Goal: Information Seeking & Learning: Learn about a topic

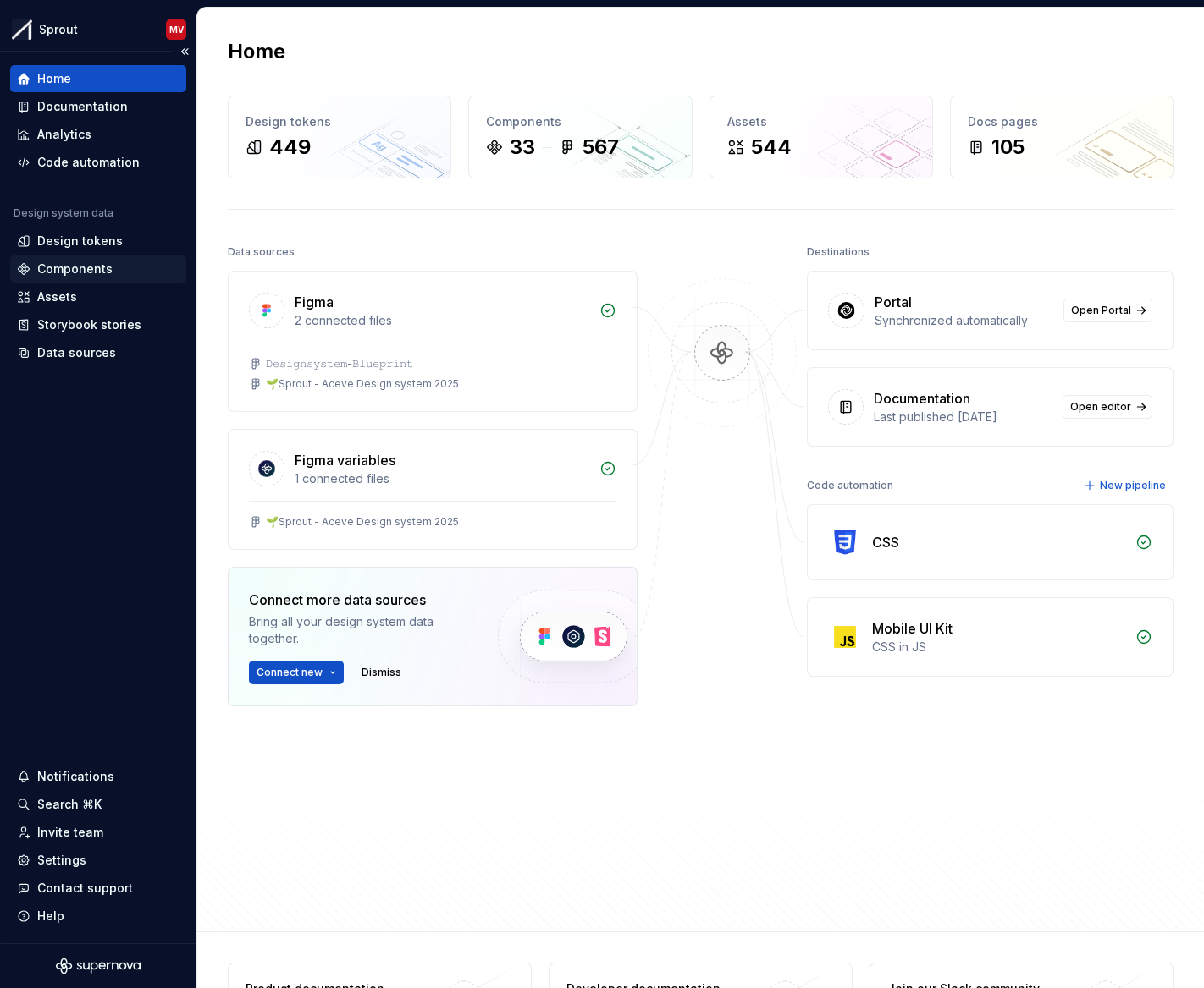
click at [64, 278] on div "Components" at bounding box center [98, 269] width 176 height 27
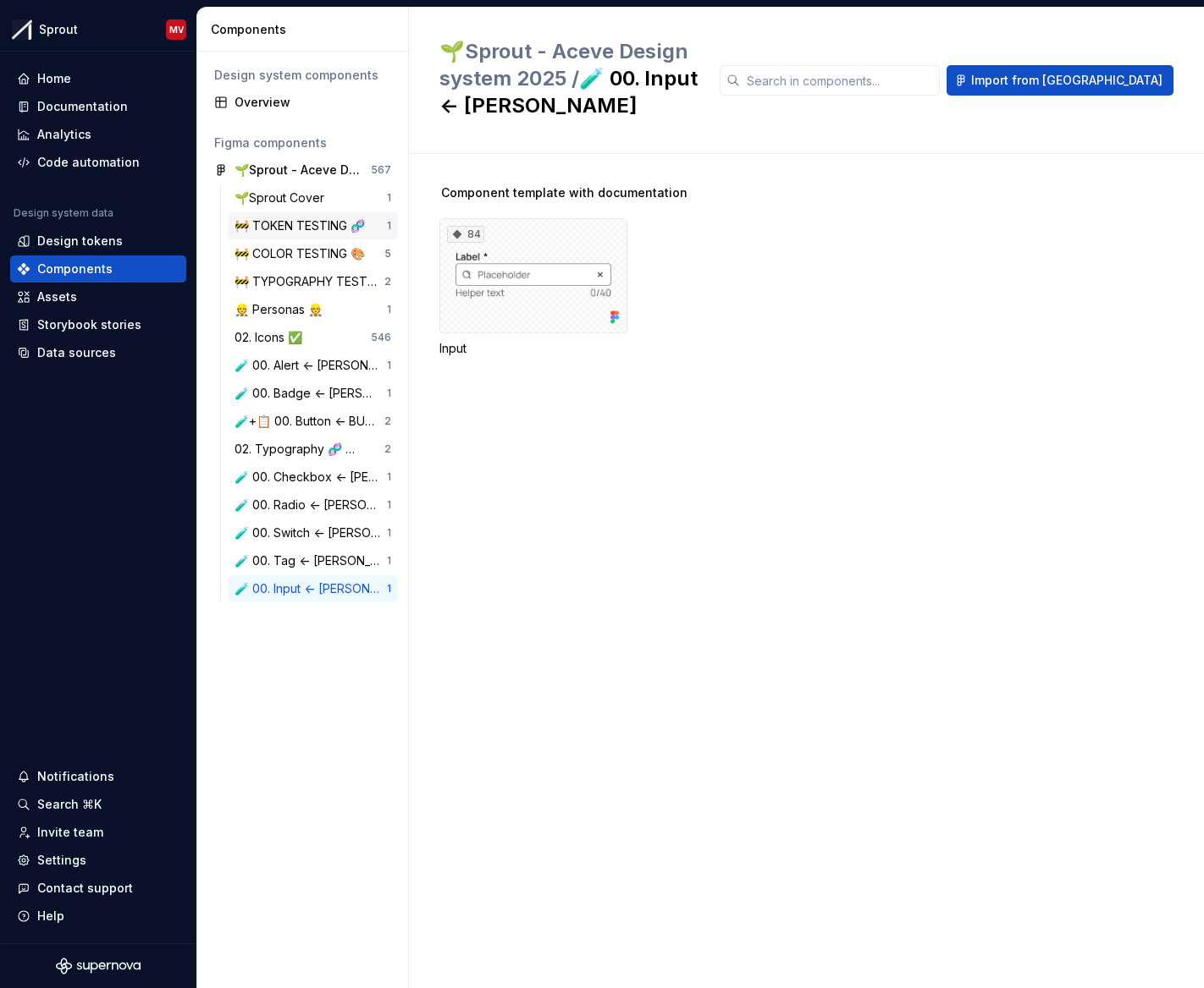
click at [303, 234] on div "🚧 TOKEN TESTING 🧬" at bounding box center [303, 226] width 137 height 17
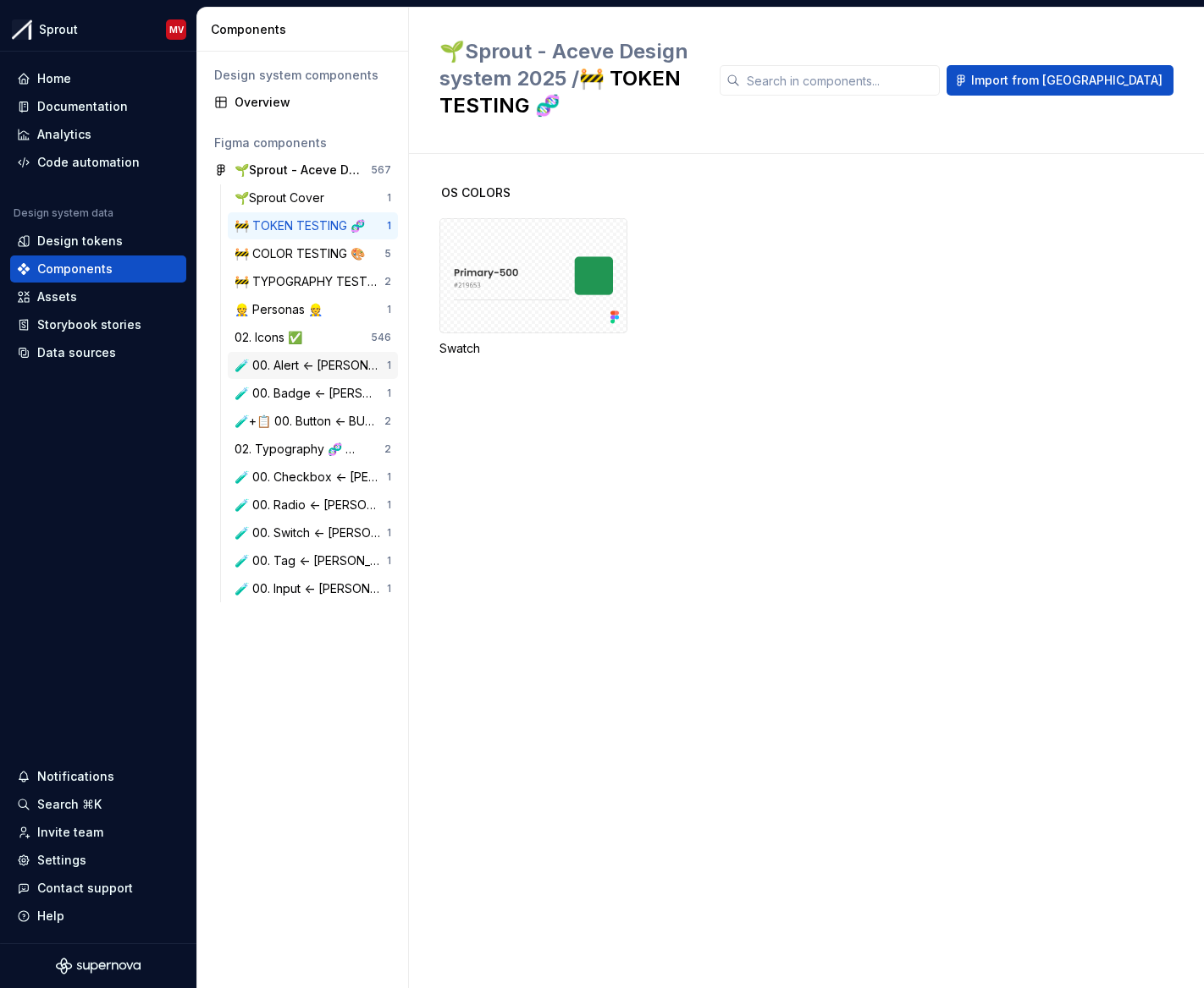
click at [292, 364] on div "🧪 00. Alert <- MATHIAS" at bounding box center [311, 365] width 153 height 17
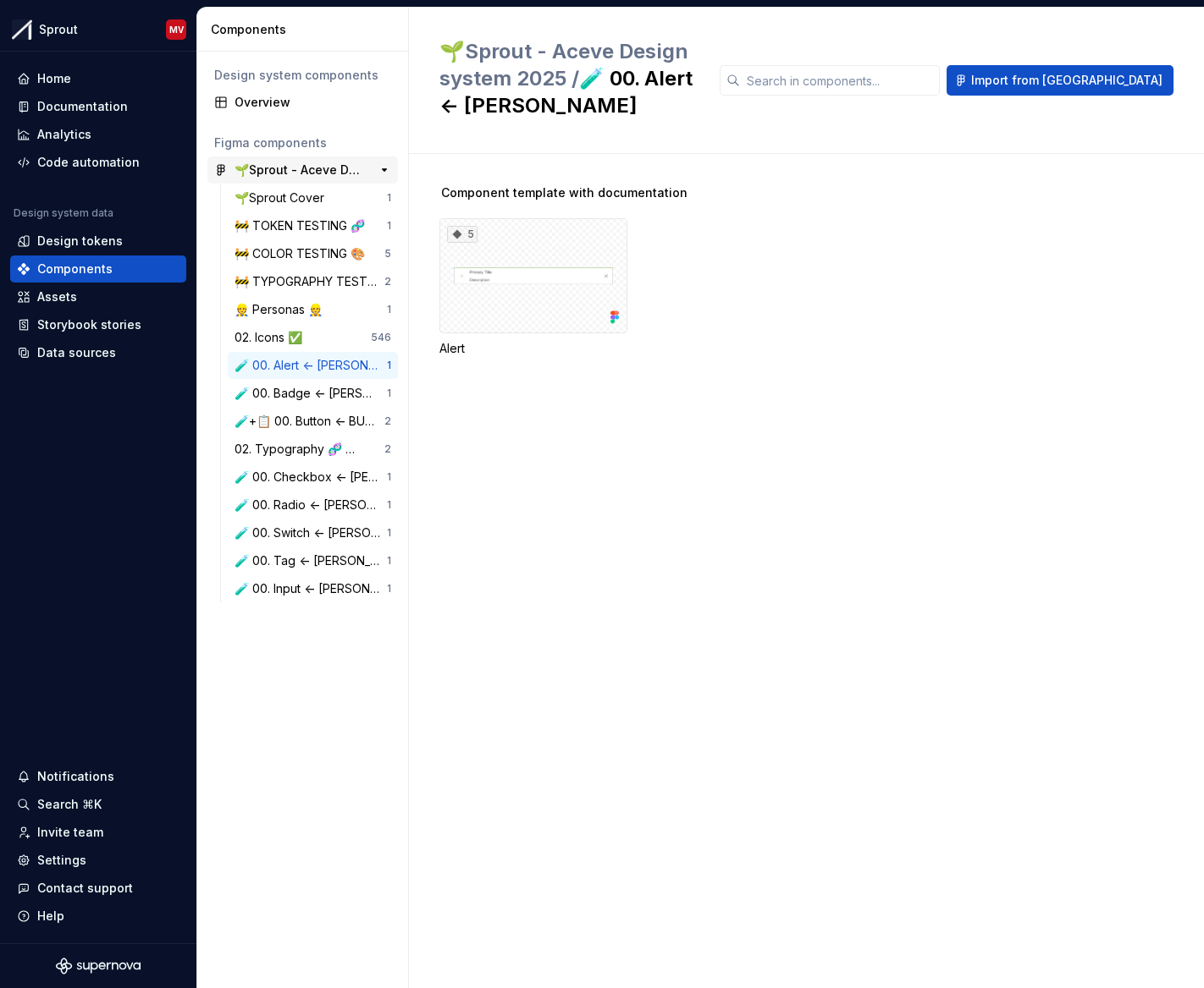
click at [275, 174] on div "🌱Sprout - Aceve Design system 2025" at bounding box center [298, 170] width 126 height 17
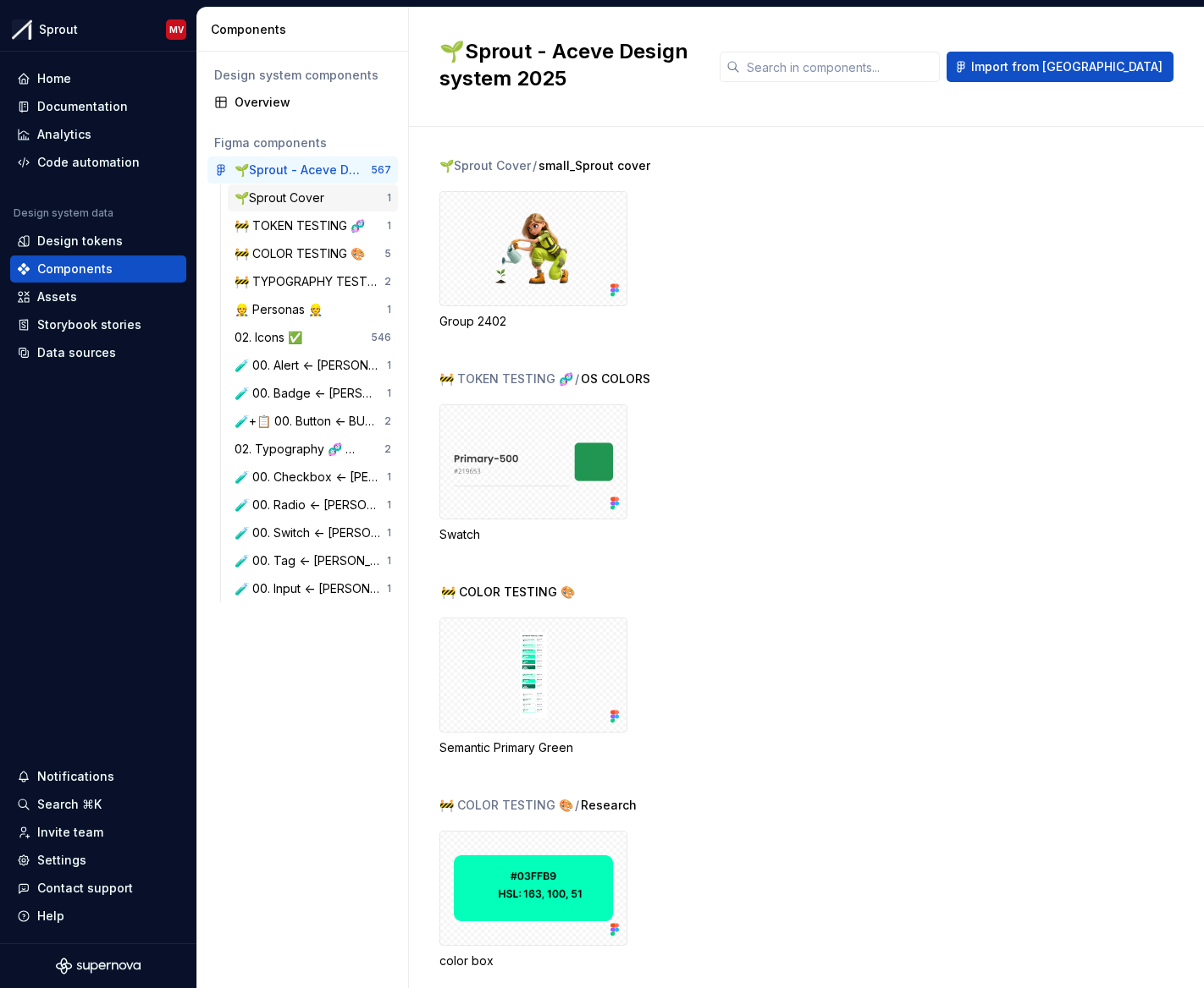
click at [274, 196] on div "🌱Sprout Cover" at bounding box center [282, 198] width 96 height 17
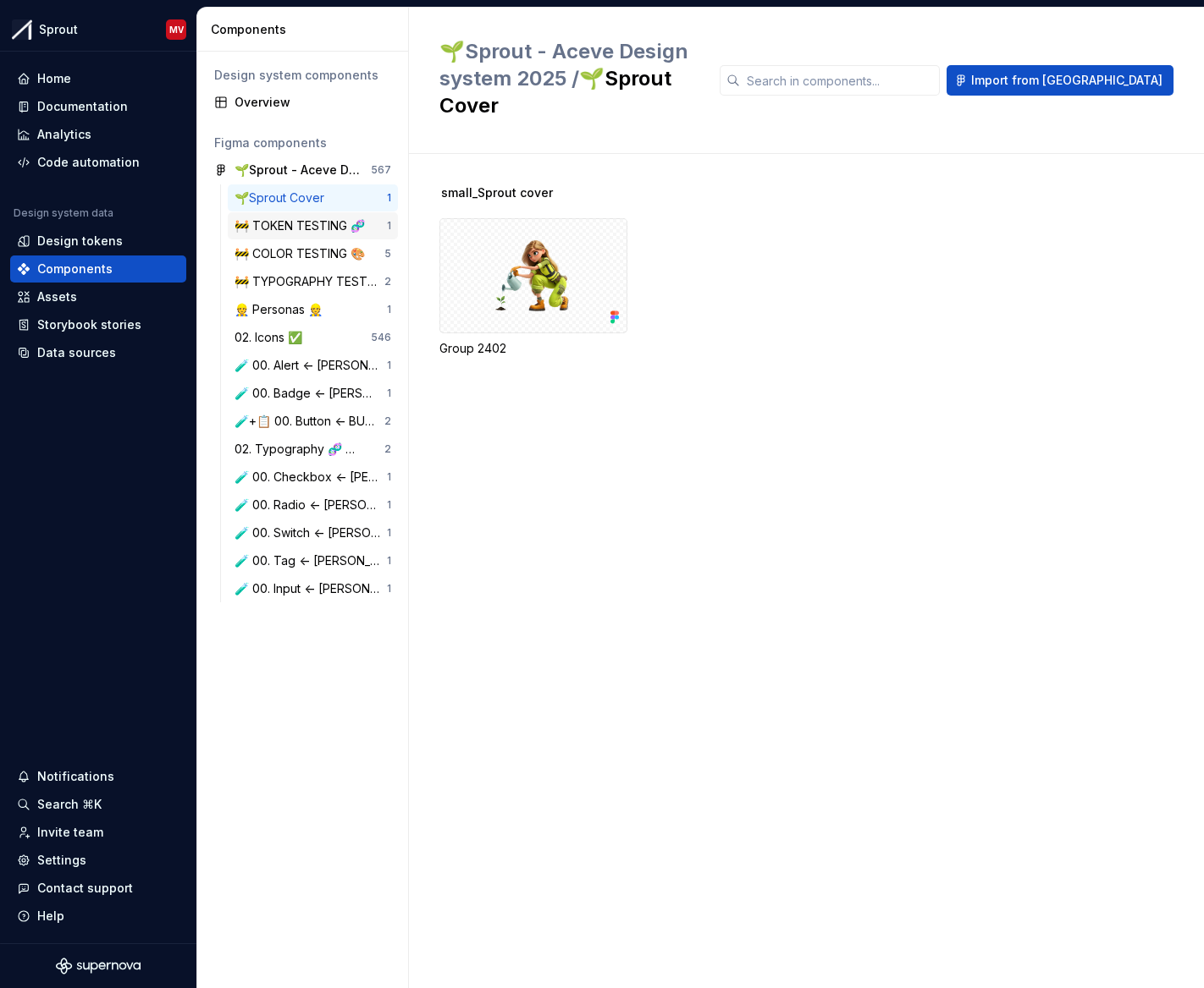
click at [323, 219] on div "🚧 TOKEN TESTING 🧬" at bounding box center [303, 226] width 137 height 17
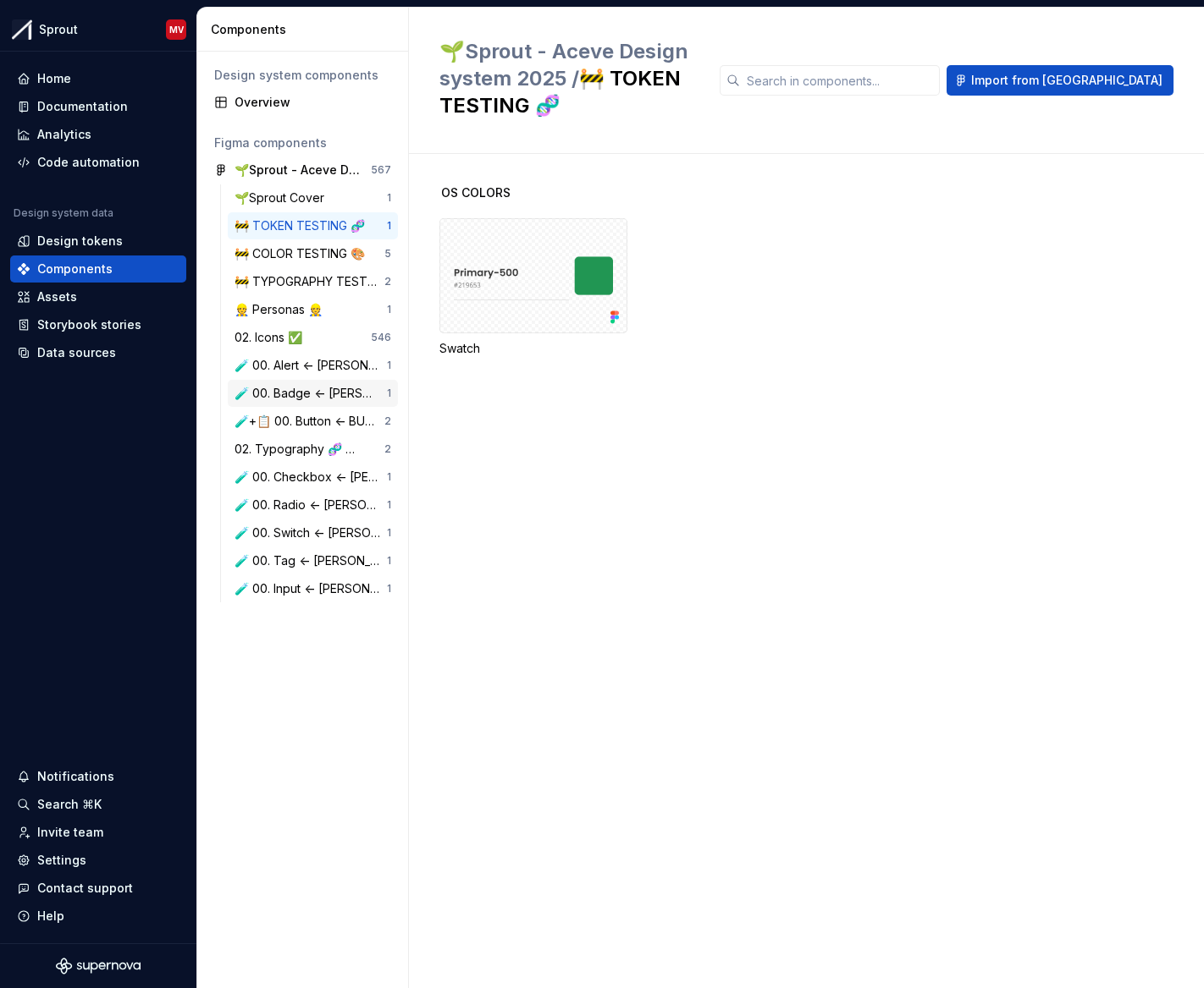
click at [304, 383] on div "🧪 00. Badge <- MATHIAS 1" at bounding box center [313, 393] width 170 height 27
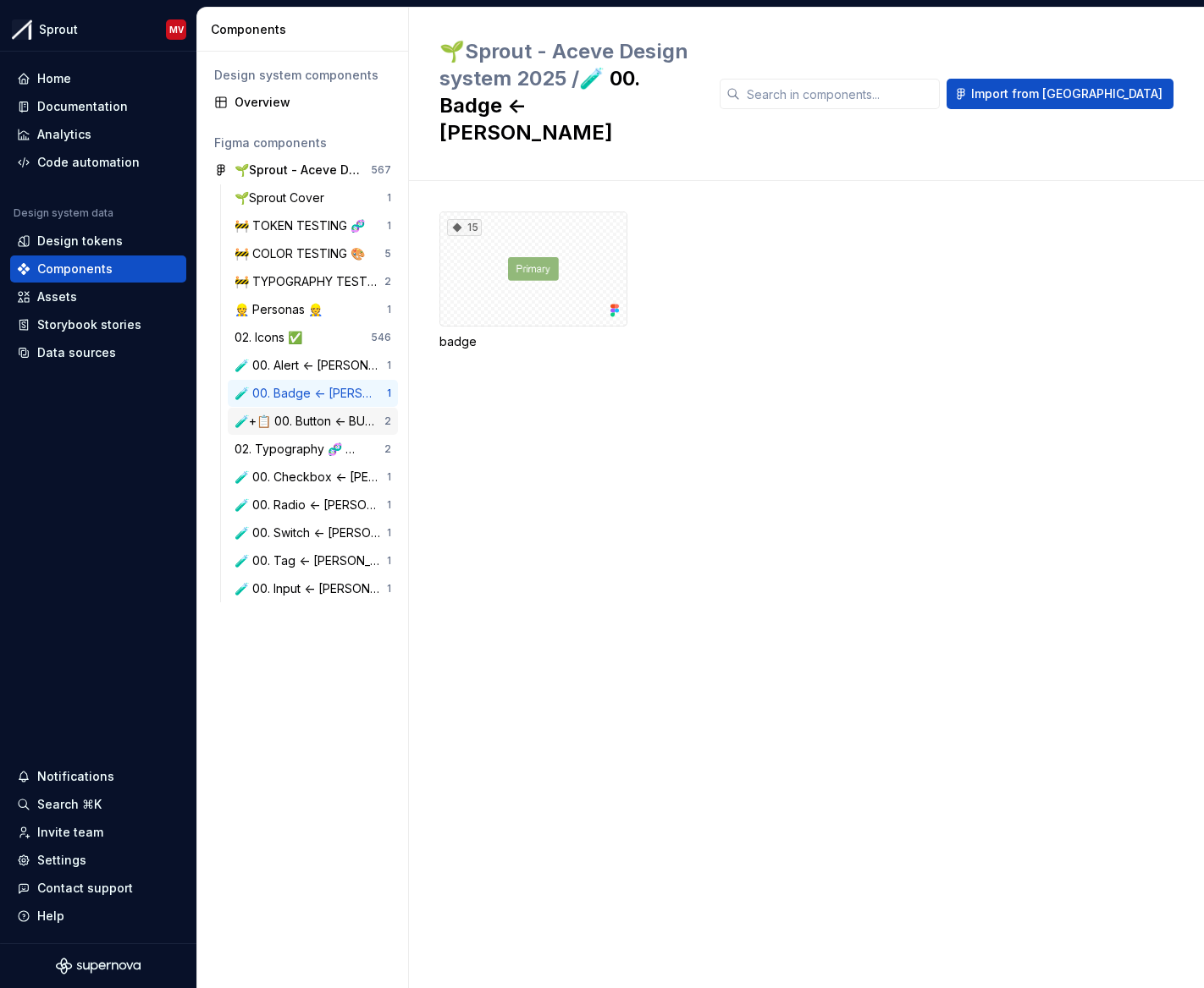
click at [302, 427] on div "🧪+📋 00. Button <- BURAK" at bounding box center [309, 422] width 150 height 17
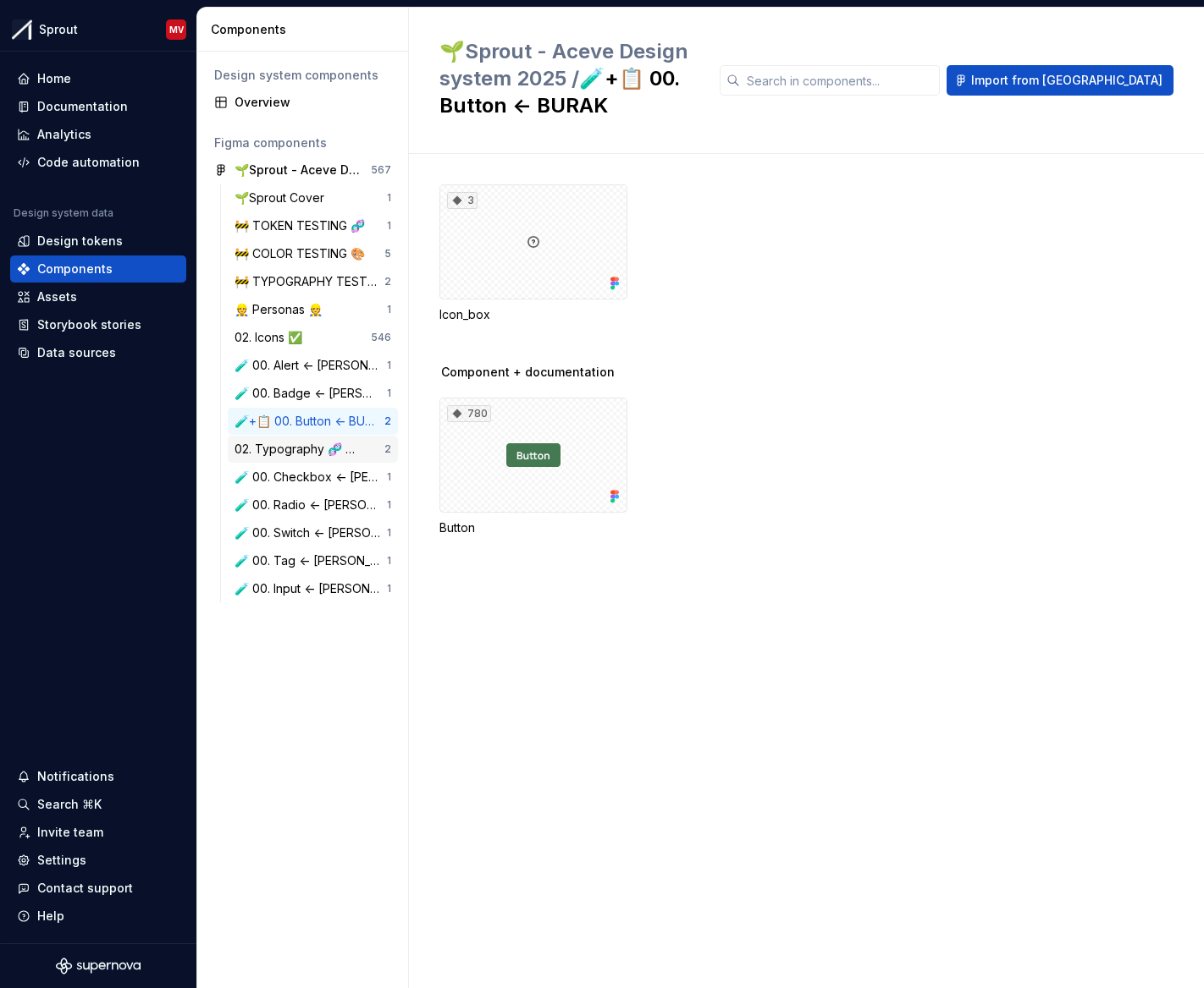
click at [297, 451] on div "02. Typography 🧬 <--- Amanda" at bounding box center [309, 449] width 150 height 17
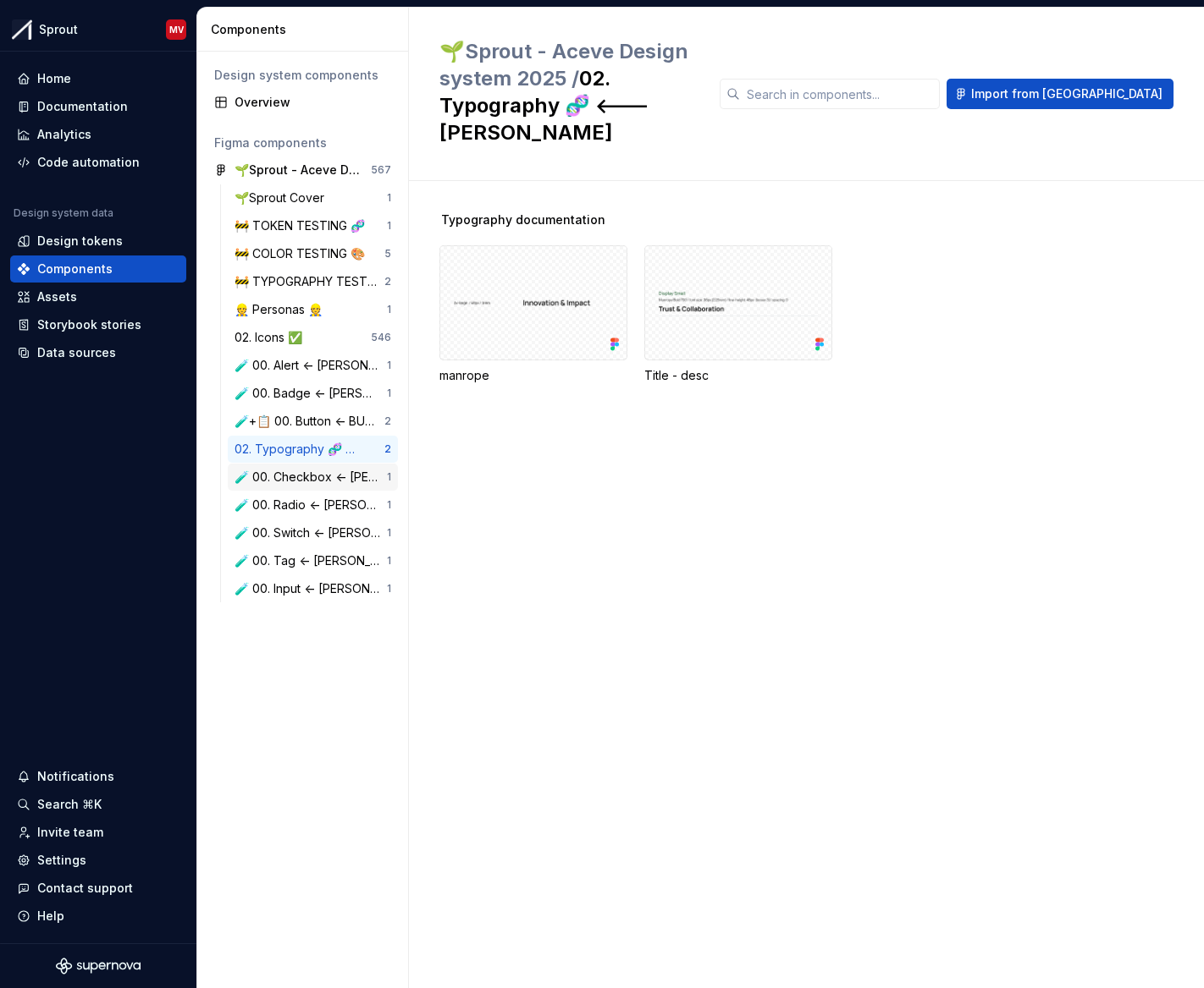
click at [294, 476] on div "🧪 00. Checkbox <- EDDIE" at bounding box center [311, 478] width 153 height 17
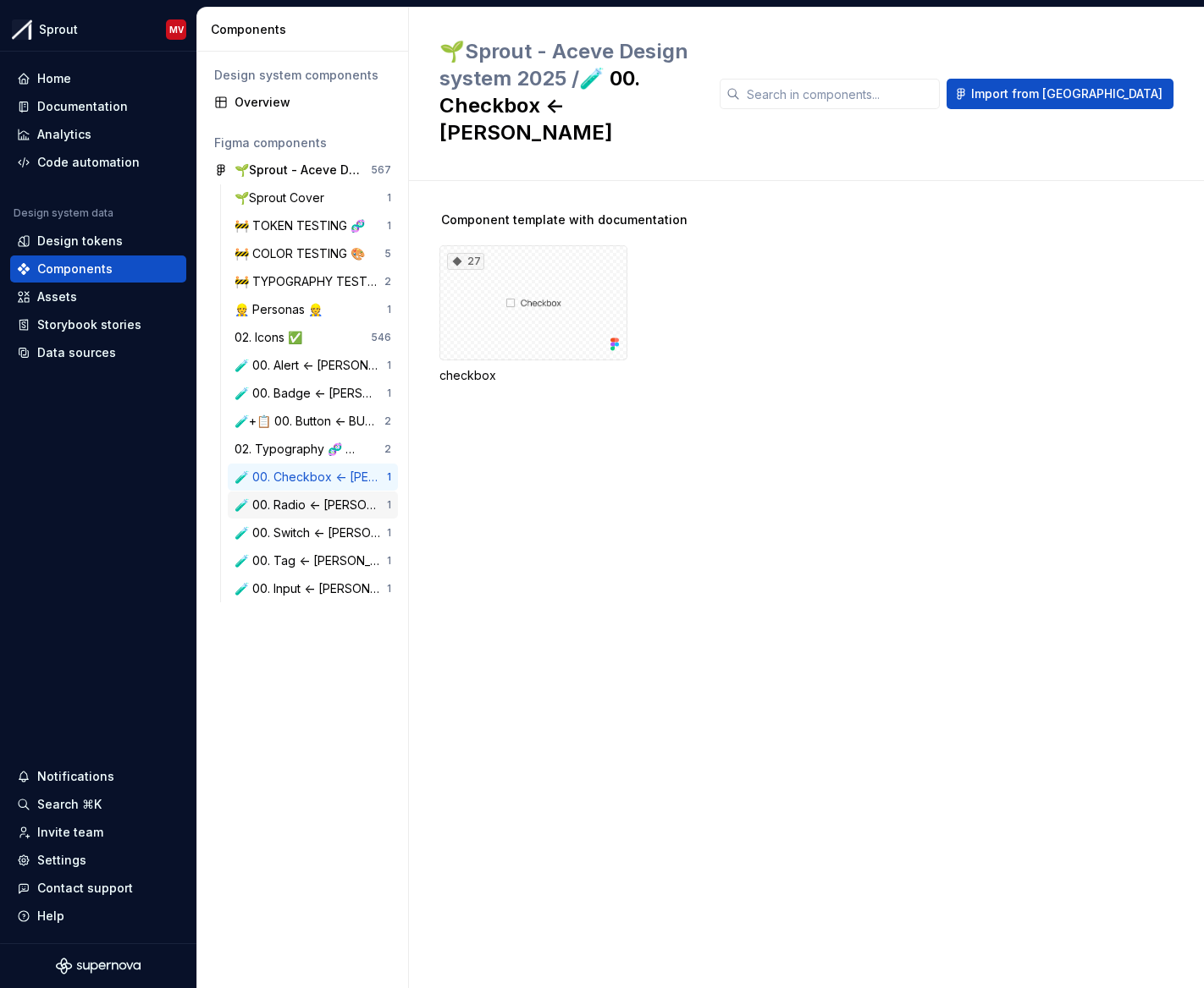
click at [284, 509] on div "🧪 00. Radio <- EDDIE" at bounding box center [311, 505] width 153 height 17
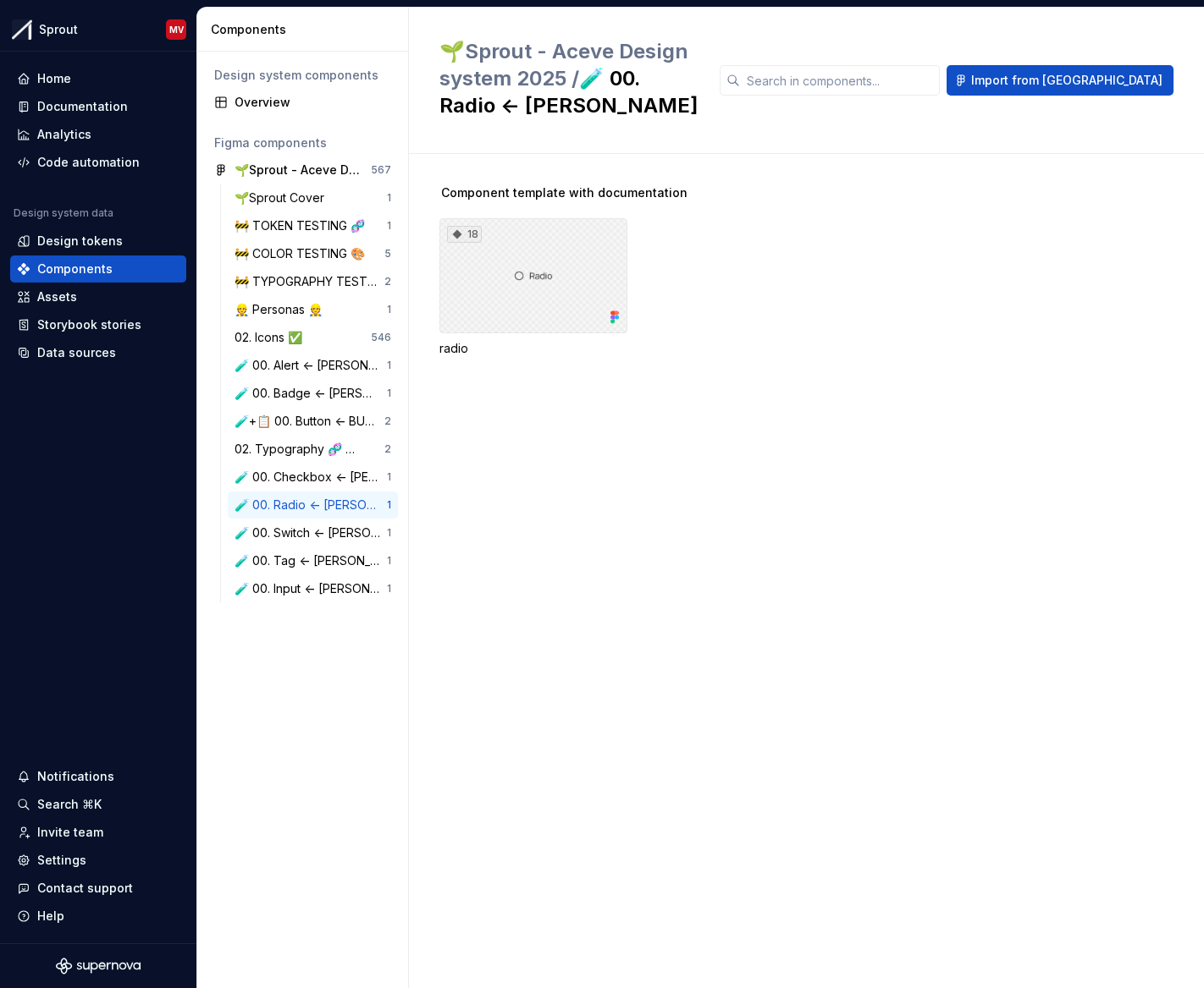
click at [565, 253] on div "18" at bounding box center [532, 276] width 188 height 115
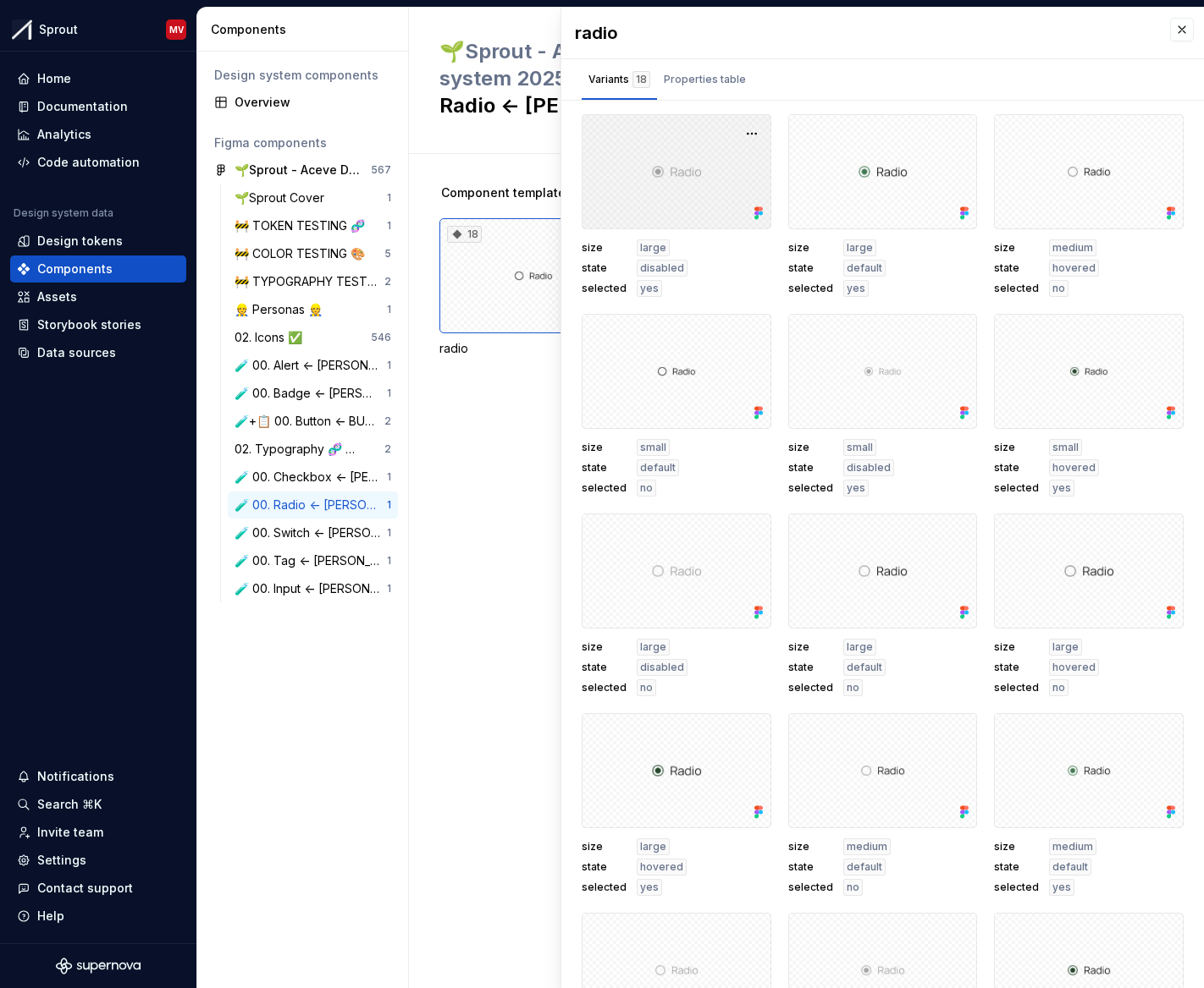
click at [657, 208] on div at bounding box center [676, 172] width 190 height 115
click at [750, 131] on button "button" at bounding box center [751, 134] width 24 height 24
click at [721, 65] on button "Properties table" at bounding box center [704, 79] width 95 height 41
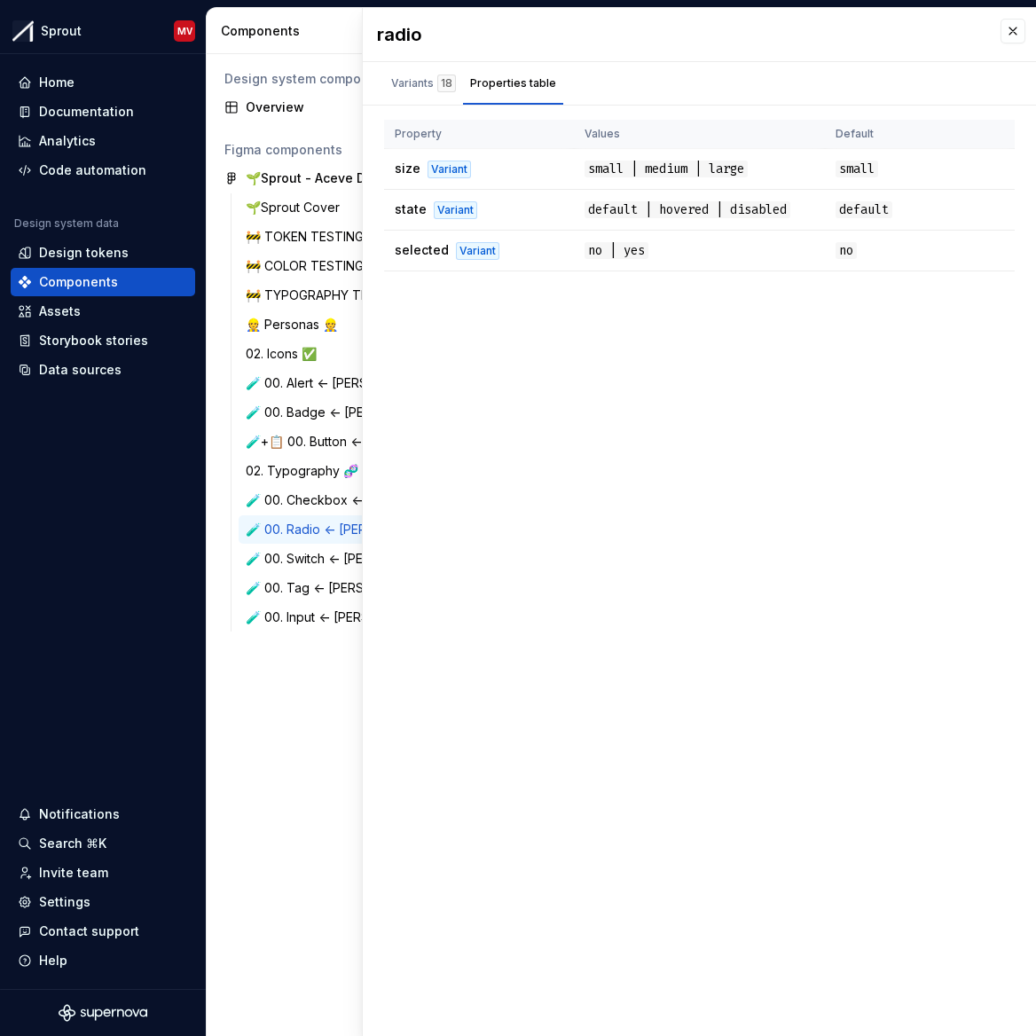
click at [915, 51] on div "radio" at bounding box center [699, 34] width 673 height 53
click at [841, 49] on div "radio" at bounding box center [699, 34] width 673 height 53
click at [851, 33] on div "radio" at bounding box center [680, 34] width 606 height 25
